Goal: Feedback & Contribution: Contribute content

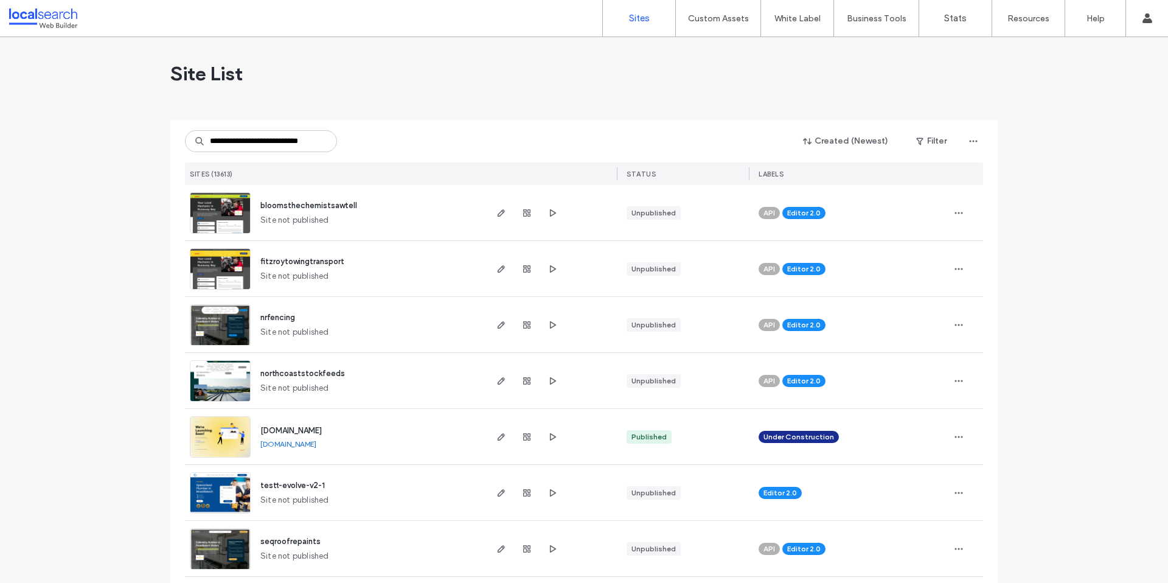
scroll to position [0, 15]
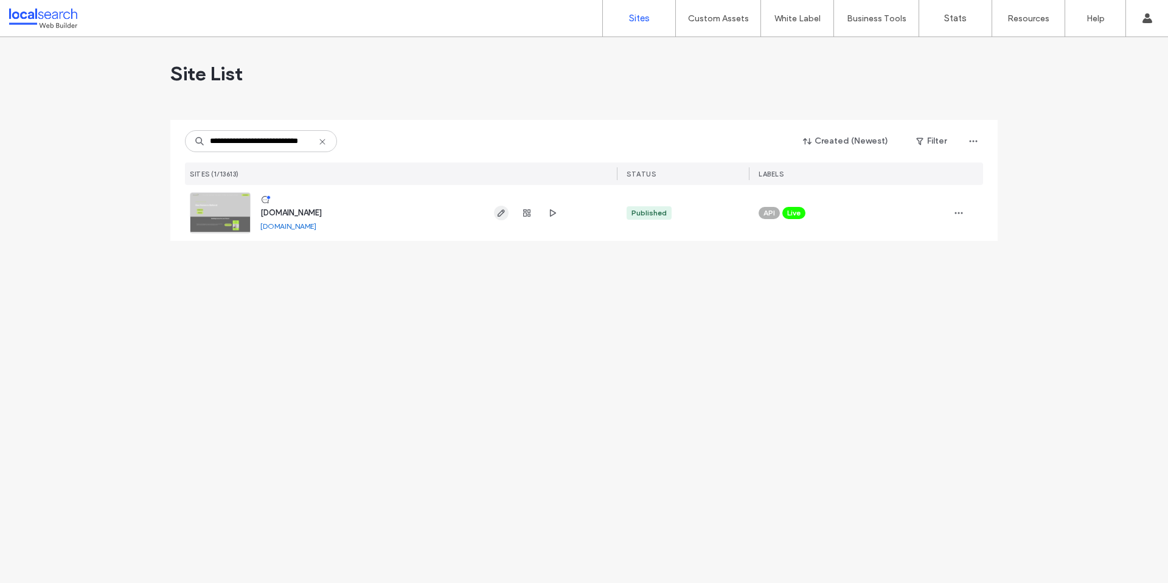
type input "**********"
click at [498, 218] on span "button" at bounding box center [501, 213] width 15 height 15
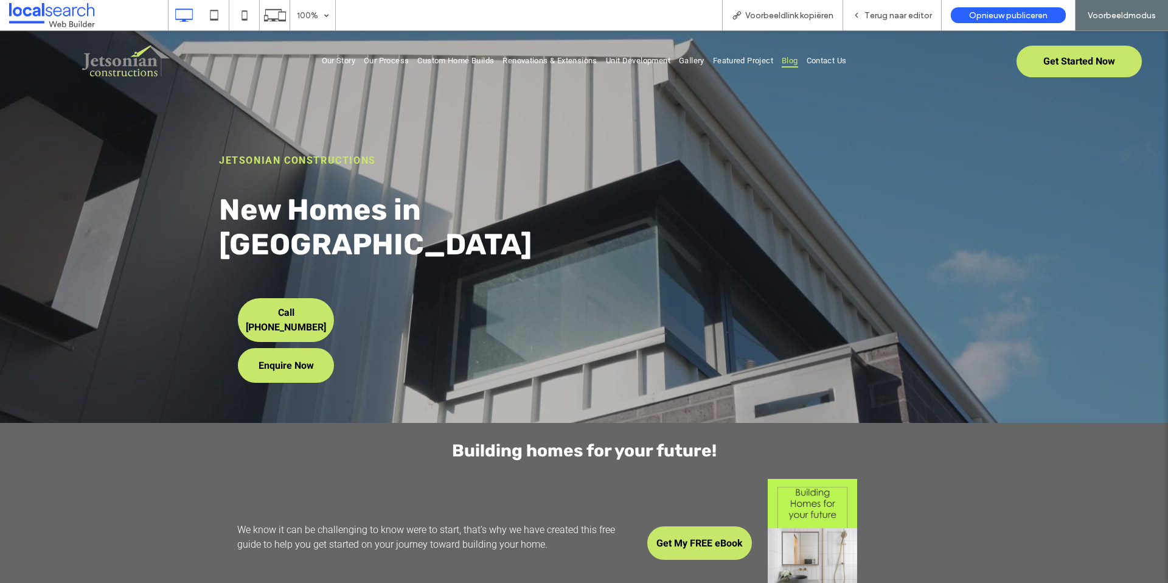
drag, startPoint x: 789, startPoint y: 63, endPoint x: 789, endPoint y: 94, distance: 31.0
click at [789, 63] on span "Blog" at bounding box center [790, 60] width 16 height 15
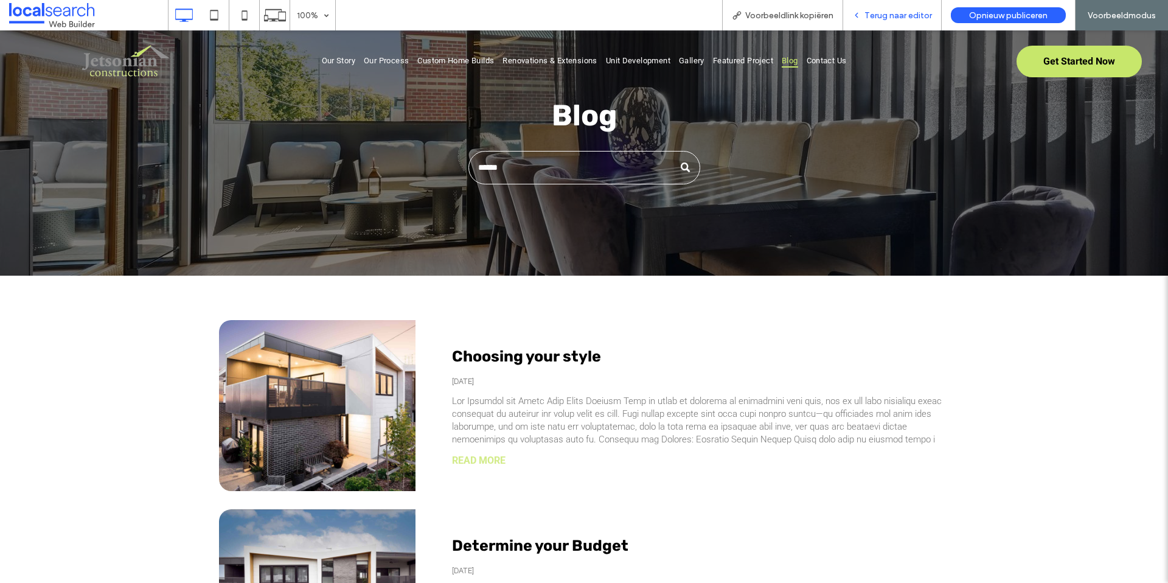
click at [876, 12] on span "Terug naar editor" at bounding box center [899, 15] width 68 height 10
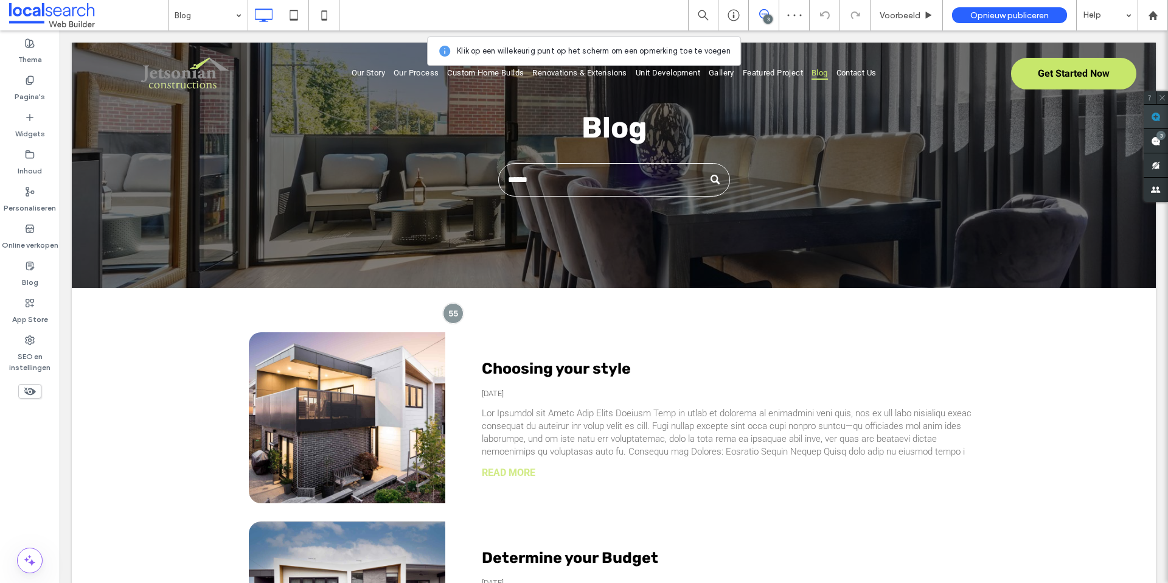
click at [1160, 119] on use at bounding box center [1156, 117] width 10 height 10
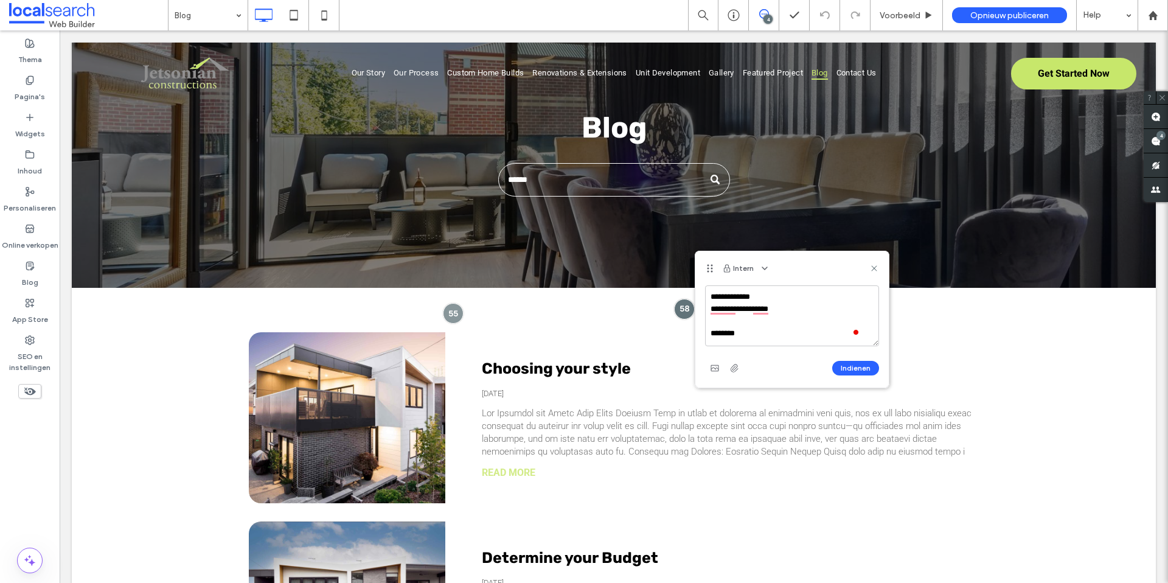
scroll to position [4, 0]
paste textarea "**********"
type textarea "**********"
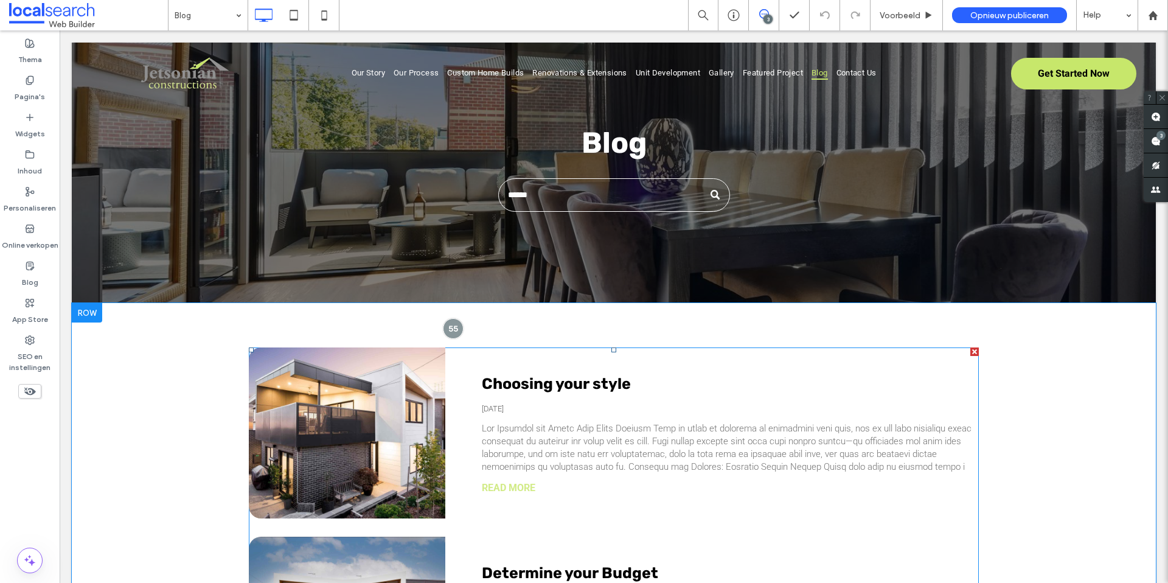
scroll to position [0, 0]
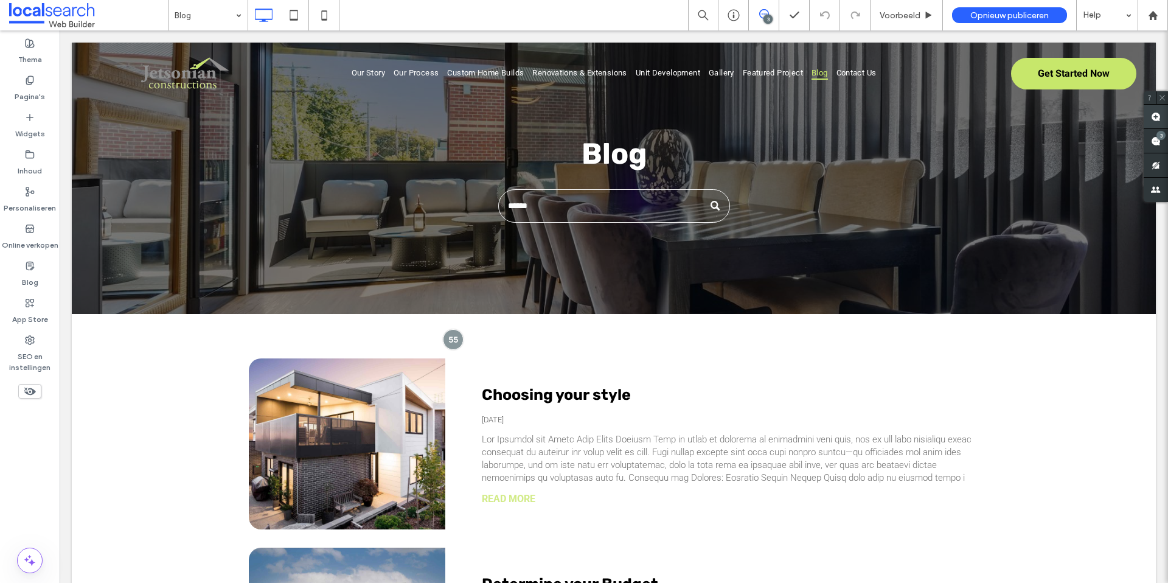
click at [1146, 115] on span at bounding box center [1156, 117] width 24 height 24
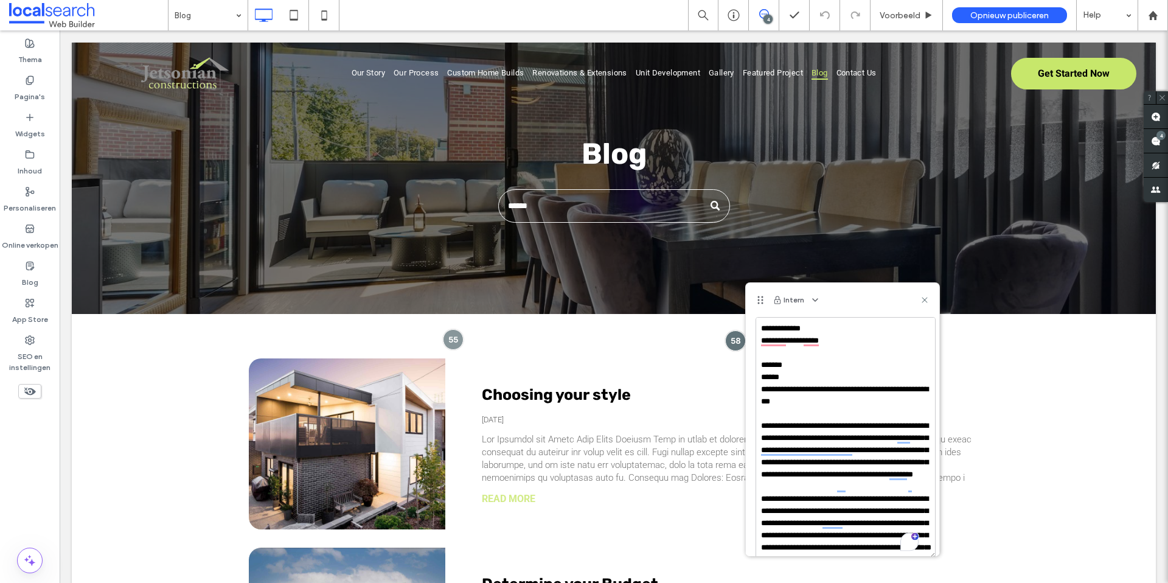
drag, startPoint x: 924, startPoint y: 374, endPoint x: 930, endPoint y: 555, distance: 180.8
click at [930, 555] on div "Intern Indienen" at bounding box center [842, 419] width 195 height 274
drag, startPoint x: 844, startPoint y: 403, endPoint x: 759, endPoint y: 385, distance: 87.1
click at [759, 385] on textarea at bounding box center [846, 438] width 180 height 242
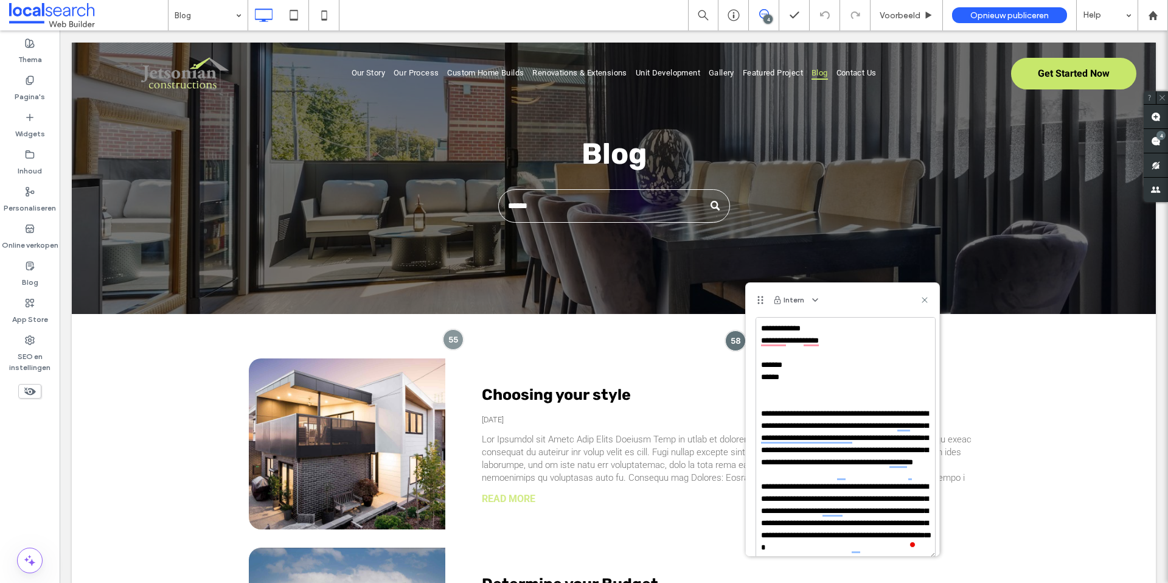
click at [793, 363] on textarea at bounding box center [846, 438] width 180 height 242
click at [761, 415] on textarea at bounding box center [846, 438] width 180 height 242
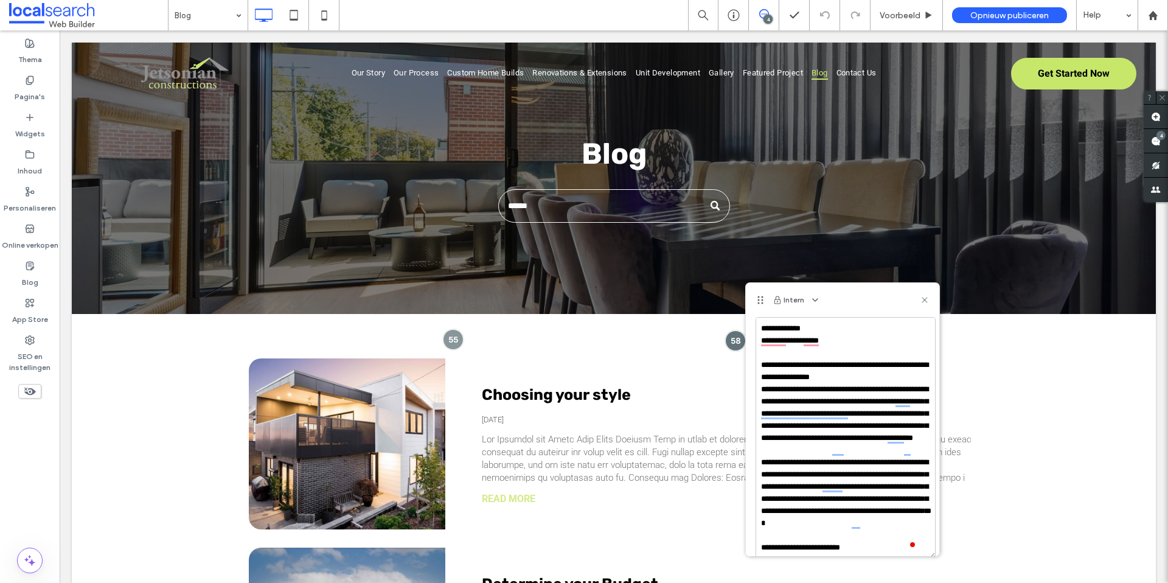
click at [854, 377] on textarea at bounding box center [846, 438] width 180 height 242
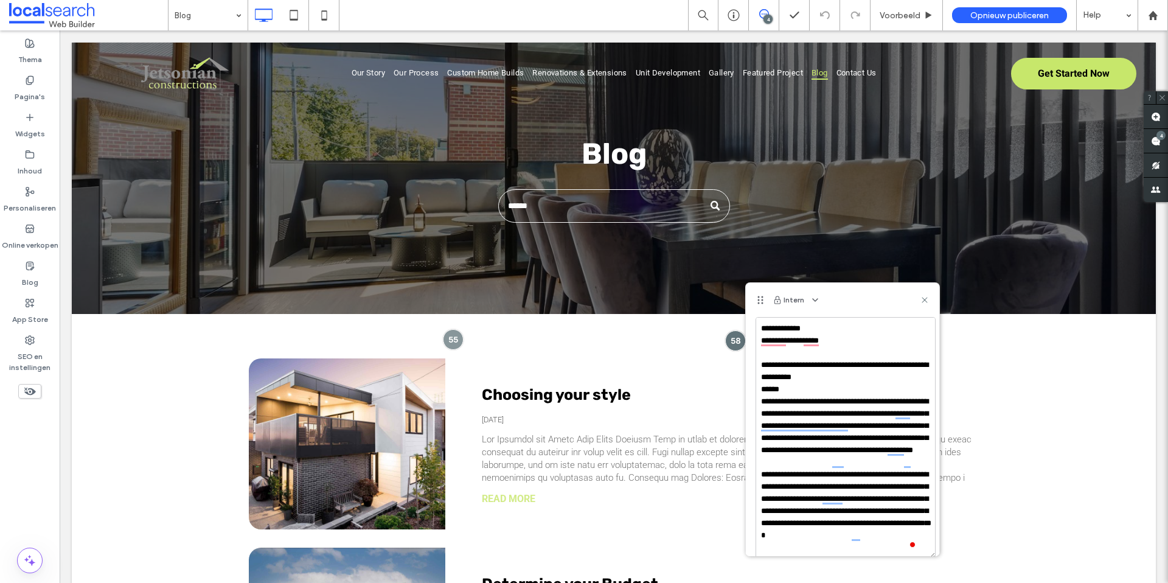
drag, startPoint x: 780, startPoint y: 364, endPoint x: 800, endPoint y: 367, distance: 20.2
click at [780, 364] on textarea at bounding box center [846, 438] width 180 height 242
type textarea "**********"
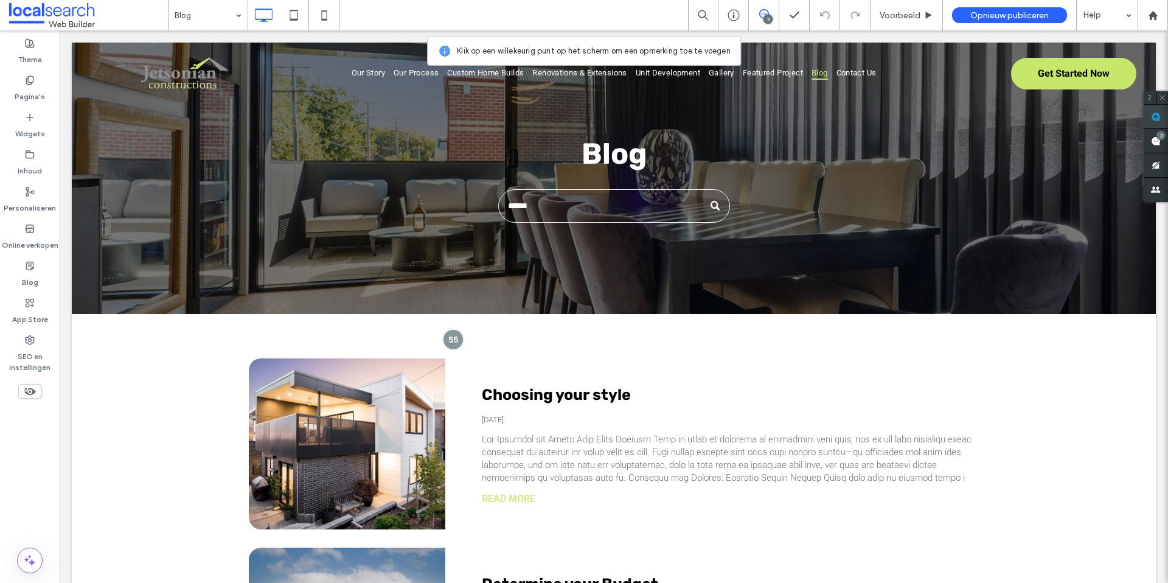
click at [1161, 119] on span at bounding box center [1156, 117] width 24 height 24
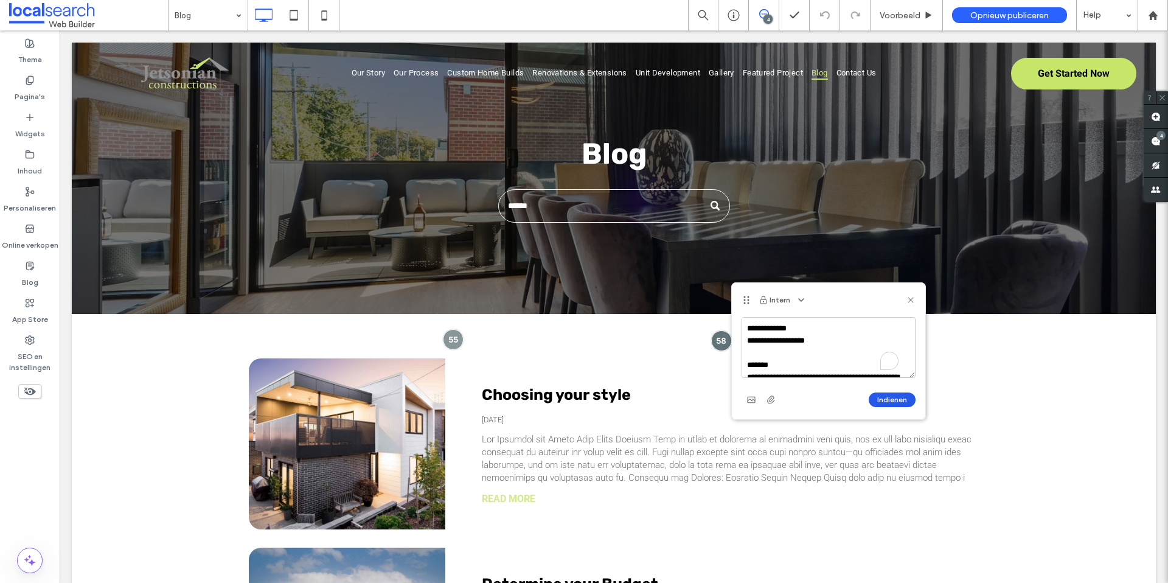
click at [893, 402] on button "Indienen" at bounding box center [892, 399] width 47 height 15
